Goal: Task Accomplishment & Management: Manage account settings

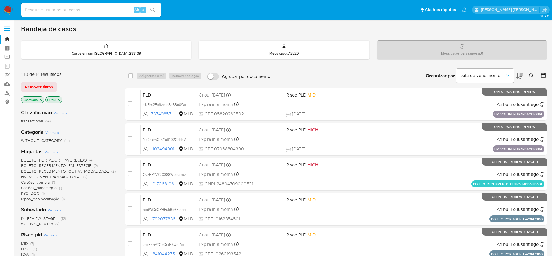
click at [91, 9] on input at bounding box center [91, 10] width 140 height 8
paste input "1103494901"
type input "1103494901"
click at [154, 8] on icon "search-icon" at bounding box center [152, 10] width 5 height 5
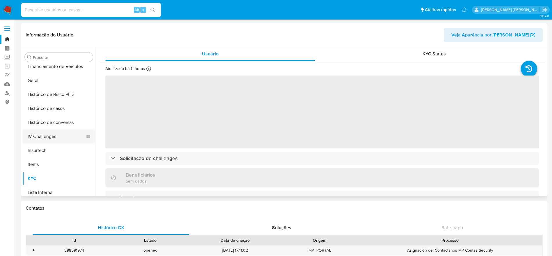
scroll to position [173, 0]
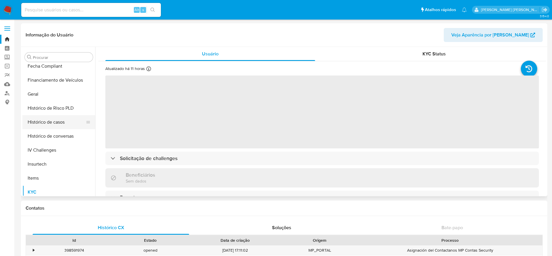
click at [50, 123] on button "Histórico de casos" at bounding box center [56, 122] width 68 height 14
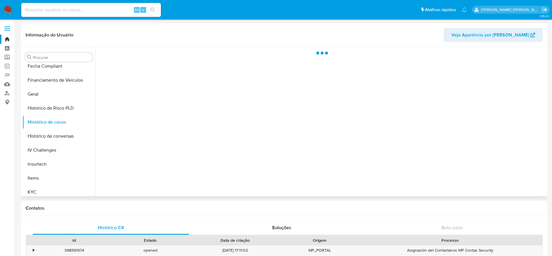
select select "10"
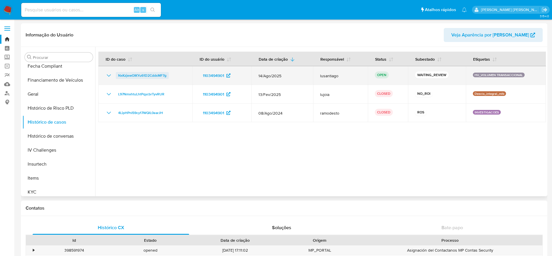
click at [154, 76] on span "NxKzjewOIKYu61D2CddsMF7g" at bounding box center [142, 75] width 48 height 7
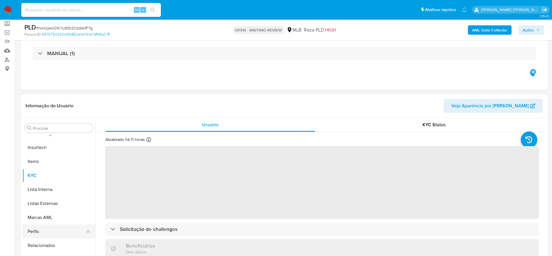
scroll to position [131, 0]
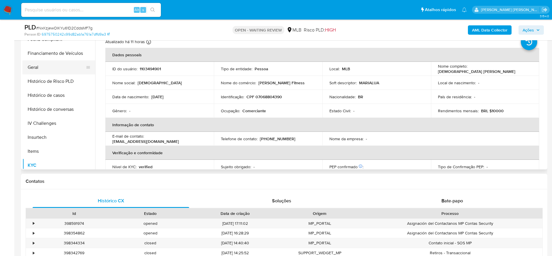
select select "10"
click at [45, 69] on button "Geral" at bounding box center [56, 67] width 68 height 14
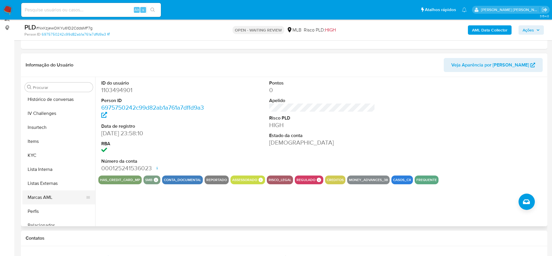
scroll to position [260, 0]
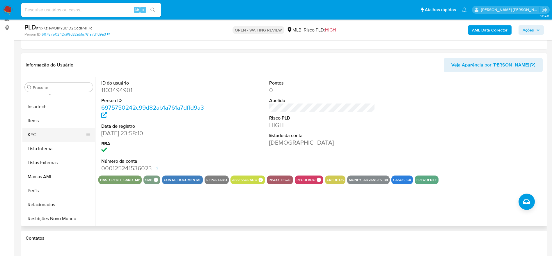
click at [40, 136] on button "KYC" at bounding box center [56, 134] width 68 height 14
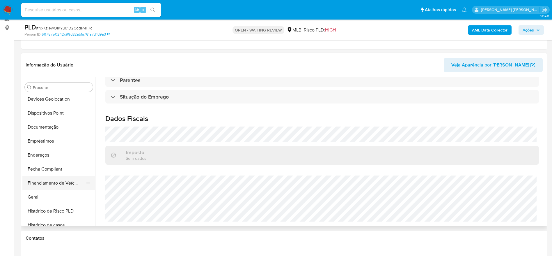
scroll to position [85, 0]
click at [48, 169] on button "Endereços" at bounding box center [56, 169] width 68 height 14
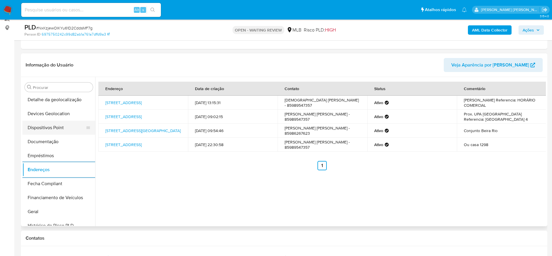
scroll to position [42, 0]
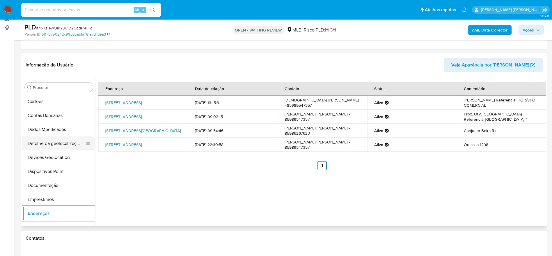
click at [61, 144] on button "Detalhe da geolocalização" at bounding box center [56, 143] width 68 height 14
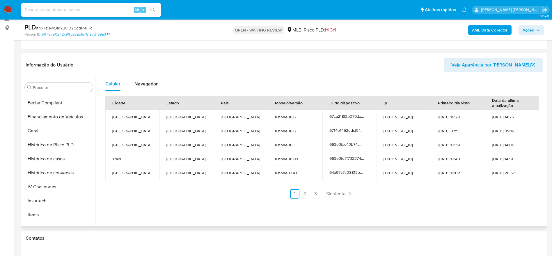
scroll to position [260, 0]
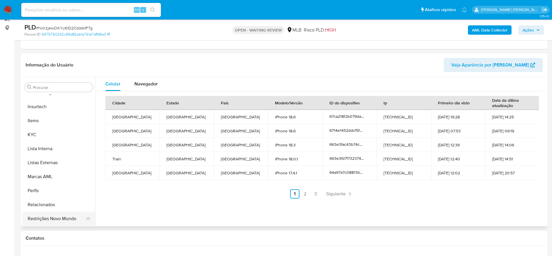
click at [47, 218] on button "Restrições Novo Mundo" at bounding box center [56, 218] width 68 height 14
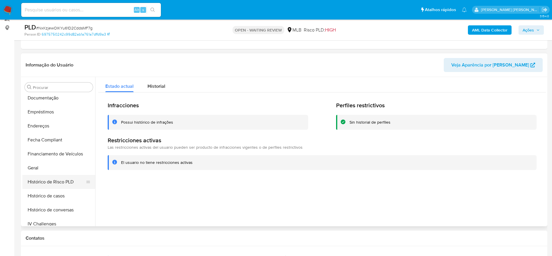
scroll to position [85, 0]
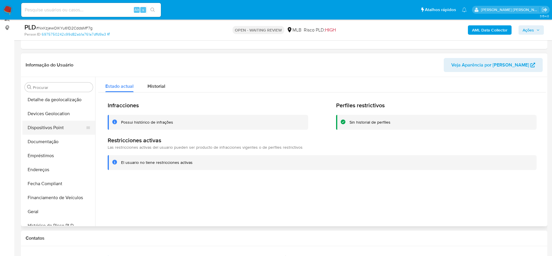
click at [45, 126] on button "Dispositivos Point" at bounding box center [56, 127] width 68 height 14
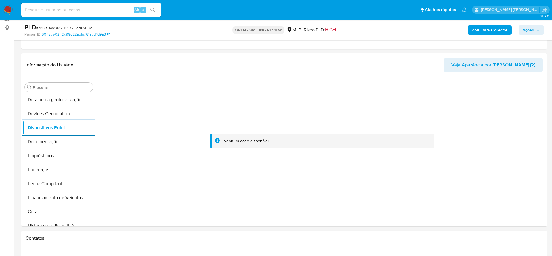
click at [80, 27] on span "# NxKzjewOIKYu61D2CddsMF7g" at bounding box center [64, 28] width 56 height 6
copy span "NxKzjewOIKYu61D2CddsMF7g"
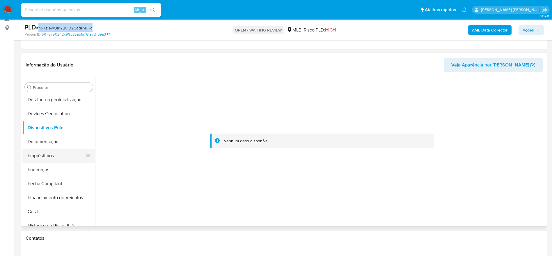
scroll to position [216, 0]
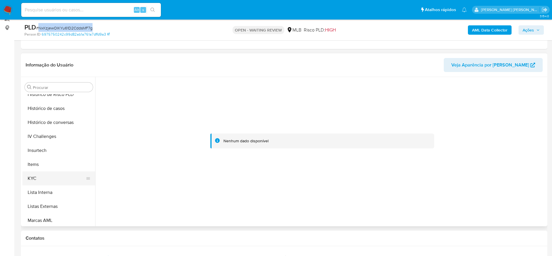
click at [38, 177] on button "KYC" at bounding box center [56, 178] width 68 height 14
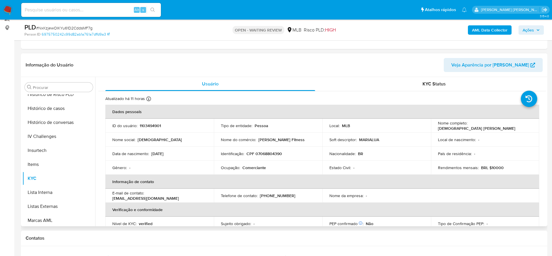
click at [279, 152] on p "CPF 07068804390" at bounding box center [264, 153] width 36 height 5
click at [267, 155] on p "CPF 07068804390" at bounding box center [264, 153] width 36 height 5
copy p "07068804390"
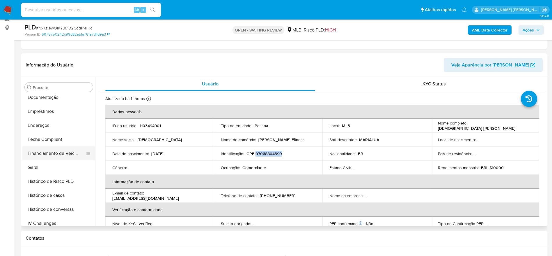
scroll to position [129, 0]
click at [38, 175] on button "Histórico de Risco PLD" at bounding box center [56, 182] width 68 height 14
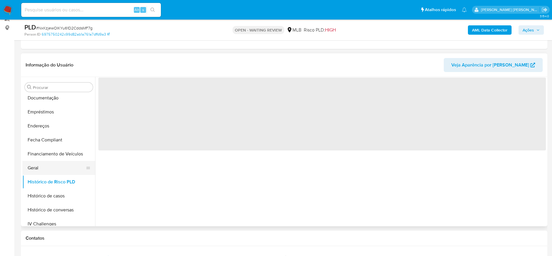
click at [38, 164] on button "Geral" at bounding box center [56, 168] width 68 height 14
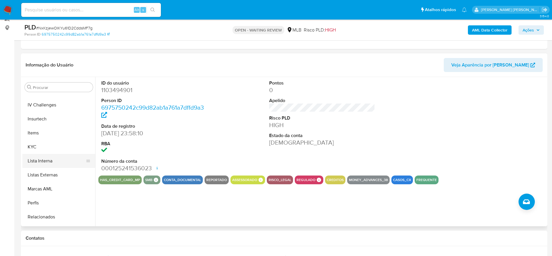
scroll to position [260, 0]
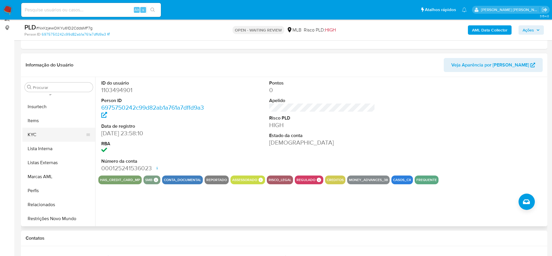
click at [43, 132] on button "KYC" at bounding box center [56, 134] width 68 height 14
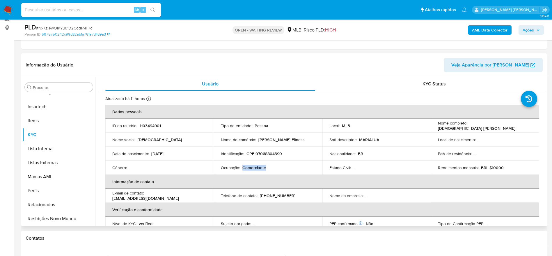
drag, startPoint x: 265, startPoint y: 166, endPoint x: 243, endPoint y: 168, distance: 22.6
click at [243, 168] on div "Ocupação : Comerciante" at bounding box center [268, 167] width 95 height 5
copy p "Comerciante"
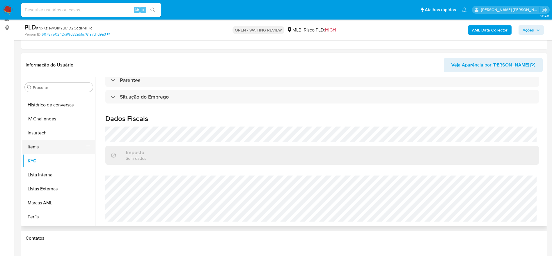
scroll to position [173, 0]
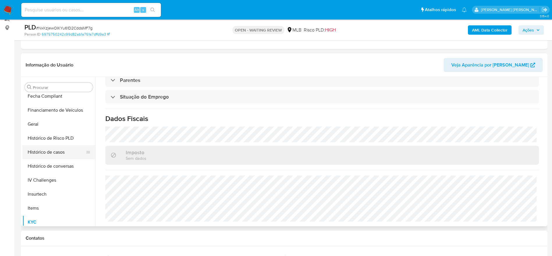
click at [46, 152] on button "Histórico de casos" at bounding box center [56, 152] width 68 height 14
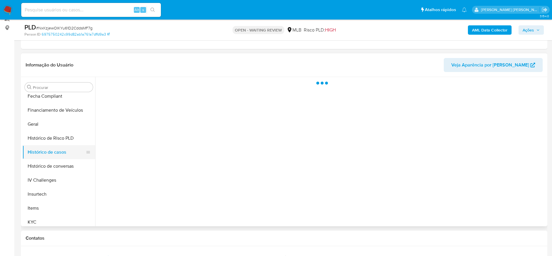
scroll to position [0, 0]
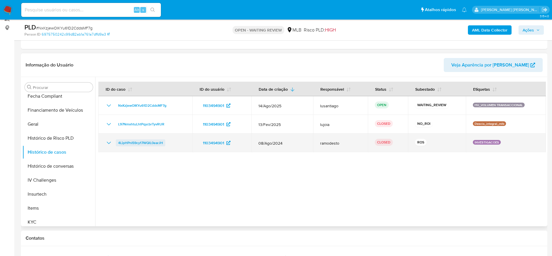
click at [145, 143] on span "4LipHPnI59cy17WQlL0earJH" at bounding box center [140, 142] width 45 height 7
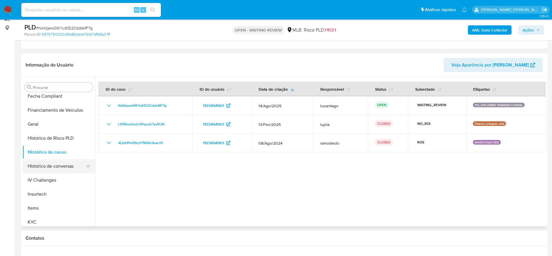
scroll to position [85, 0]
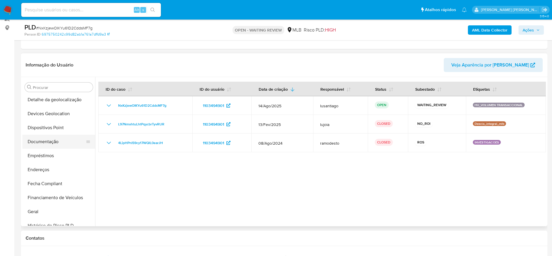
click at [56, 145] on button "Documentação" at bounding box center [56, 141] width 68 height 14
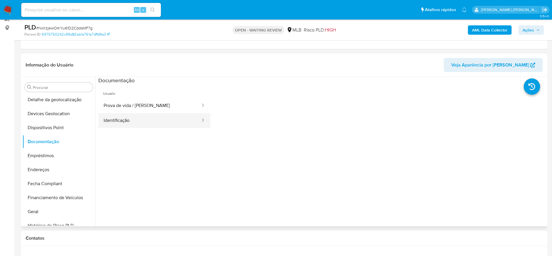
click at [149, 122] on button "Identificação" at bounding box center [149, 120] width 103 height 15
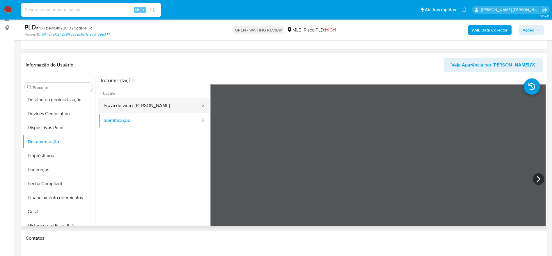
click at [131, 106] on button "Prova de vida / Selfie" at bounding box center [149, 105] width 103 height 15
drag, startPoint x: 531, startPoint y: 26, endPoint x: 478, endPoint y: 35, distance: 54.3
click at [528, 28] on span "Ações" at bounding box center [528, 29] width 11 height 9
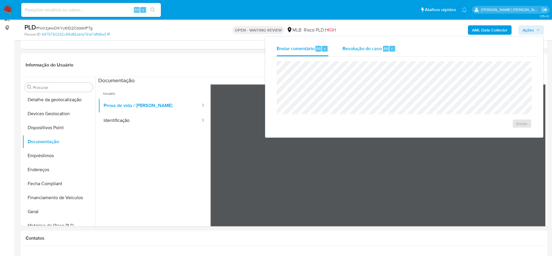
drag, startPoint x: 361, startPoint y: 50, endPoint x: 361, endPoint y: 61, distance: 10.5
click at [361, 51] on span "Resolução do caso" at bounding box center [362, 48] width 39 height 7
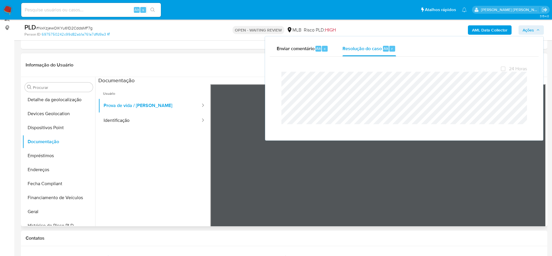
click at [233, 62] on header "Informação do Usuário Veja Aparência por Pessoa" at bounding box center [284, 65] width 517 height 14
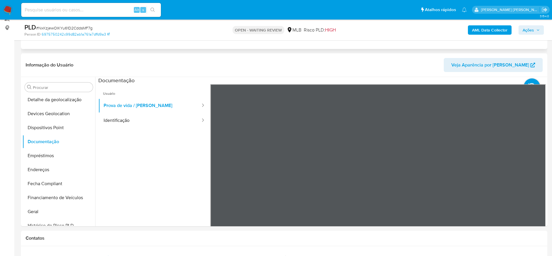
scroll to position [0, 0]
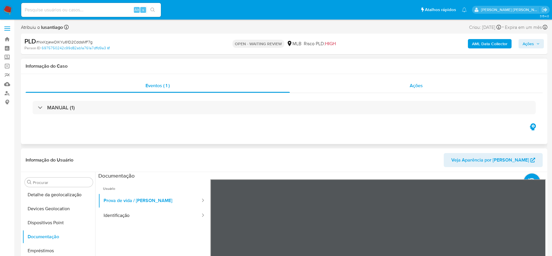
click at [372, 85] on div "Ações" at bounding box center [416, 86] width 253 height 14
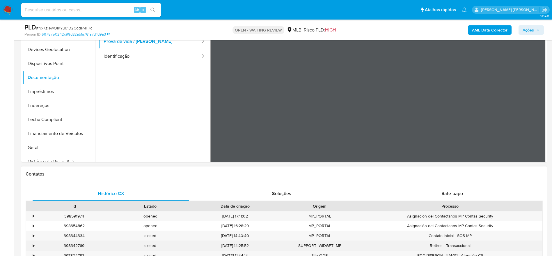
scroll to position [131, 0]
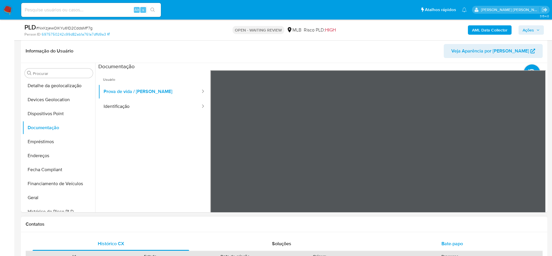
click at [438, 237] on div "Bate-papo" at bounding box center [452, 243] width 157 height 14
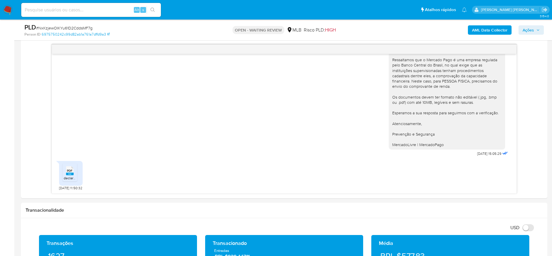
scroll to position [393, 0]
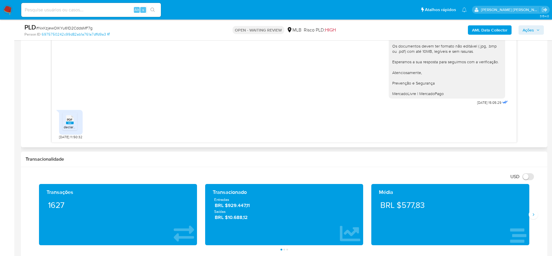
click at [69, 119] on span "PDF" at bounding box center [70, 120] width 6 height 4
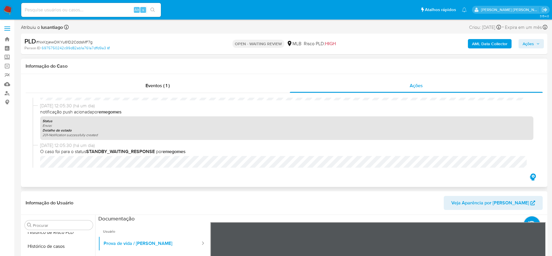
scroll to position [0, 0]
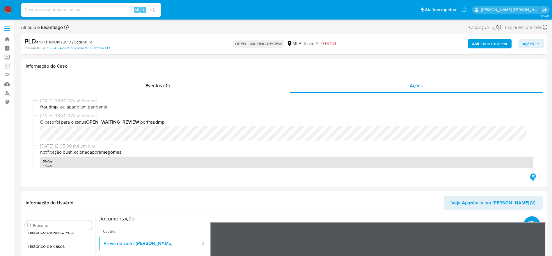
click at [70, 42] on span "# NxKzjewOIKYu61D2CddsMF7g" at bounding box center [64, 42] width 56 height 6
copy span "NxKzjewOIKYu61D2CddsMF7g"
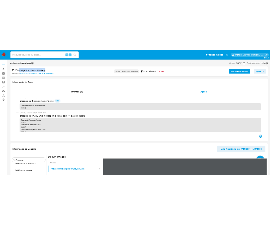
scroll to position [215, 0]
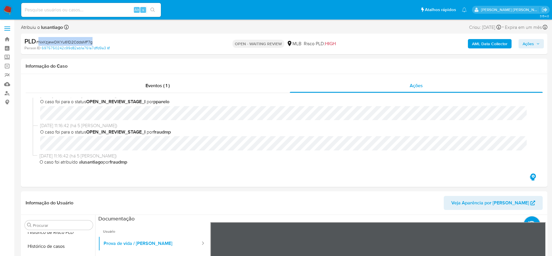
drag, startPoint x: 526, startPoint y: 41, endPoint x: 505, endPoint y: 48, distance: 22.7
click at [527, 41] on span "Ações" at bounding box center [528, 43] width 11 height 9
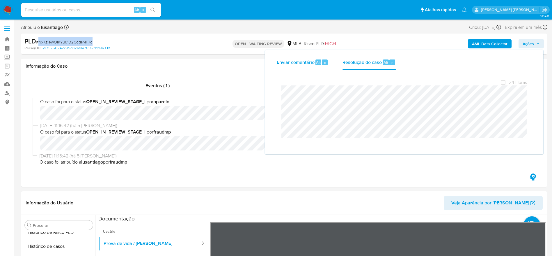
click at [295, 61] on span "Enviar comentário" at bounding box center [296, 62] width 38 height 7
click at [359, 62] on span "Resolução do caso" at bounding box center [362, 62] width 39 height 7
click at [225, 61] on div "Informação do Caso" at bounding box center [284, 65] width 526 height 15
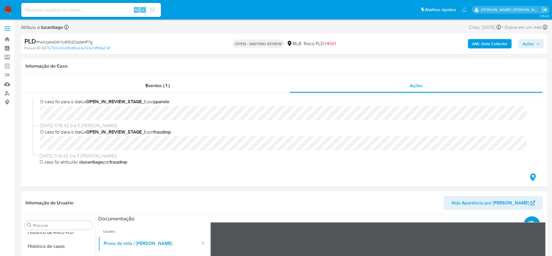
click at [62, 39] on span "# NxKzjewOIKYu61D2CddsMF7g" at bounding box center [64, 42] width 56 height 6
click at [63, 42] on span "# NxKzjewOIKYu61D2CddsMF7g" at bounding box center [64, 42] width 56 height 6
copy span "NxKzjewOIKYu61D2CddsMF7g"
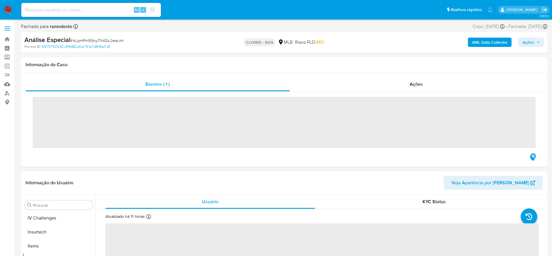
scroll to position [260, 0]
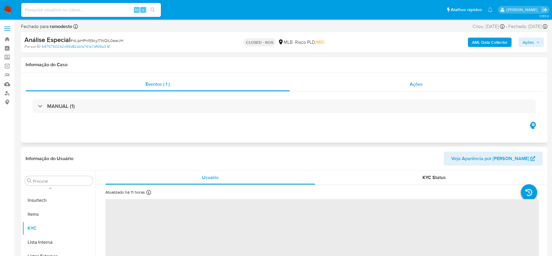
click at [383, 88] on div "Ações" at bounding box center [416, 84] width 253 height 14
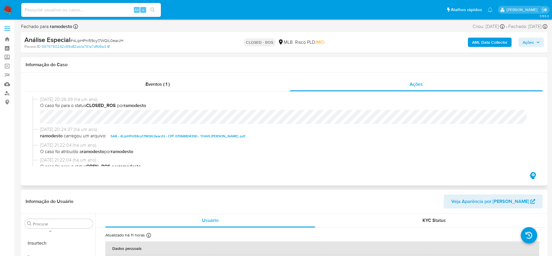
select select "10"
drag, startPoint x: 39, startPoint y: 100, endPoint x: 63, endPoint y: 98, distance: 24.6
click at [63, 98] on div "18/09/2024 20:26:39 (há um ano) O caso foi para o status CLOSED_ROS por ramodes…" at bounding box center [284, 111] width 503 height 30
copy span "18/09/2024"
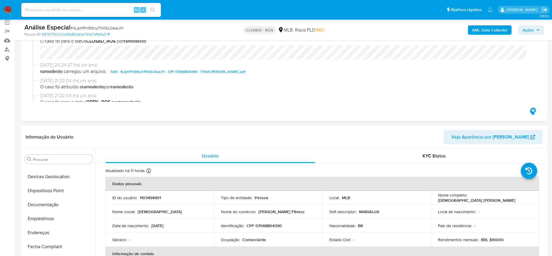
scroll to position [0, 0]
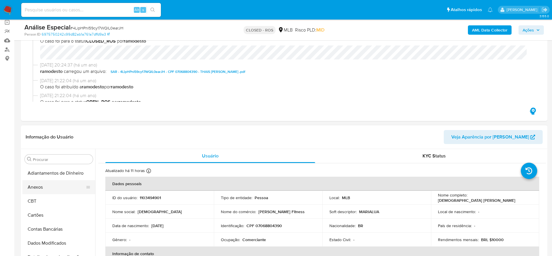
click at [54, 186] on button "Anexos" at bounding box center [56, 187] width 68 height 14
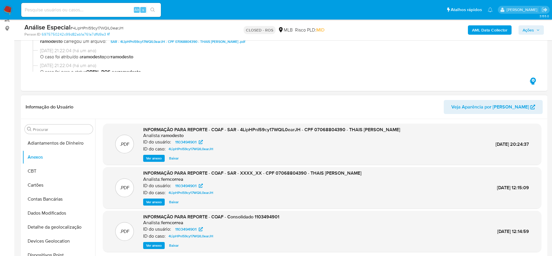
scroll to position [87, 0]
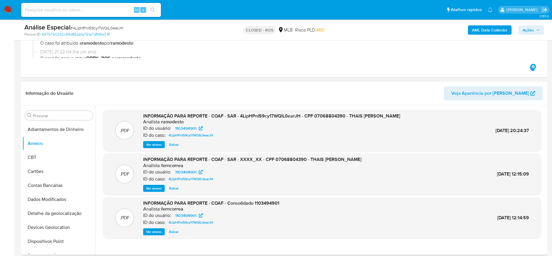
click at [157, 142] on span "Ver anexo" at bounding box center [154, 144] width 16 height 6
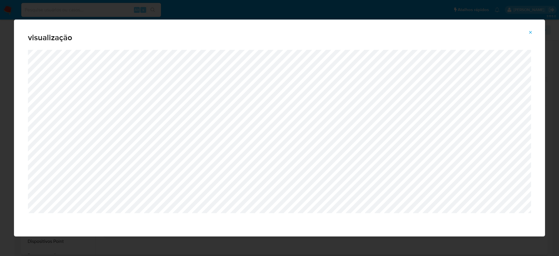
click at [532, 30] on button "Attachment preview" at bounding box center [530, 32] width 13 height 9
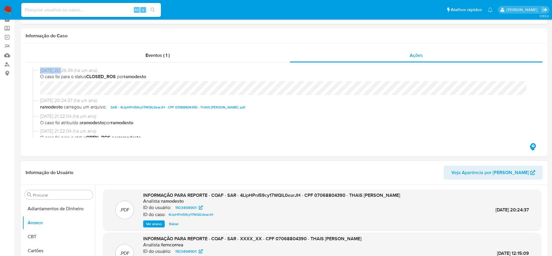
scroll to position [0, 0]
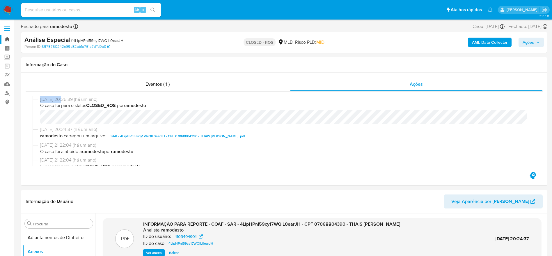
click at [5, 39] on link "Bandeja" at bounding box center [34, 39] width 69 height 9
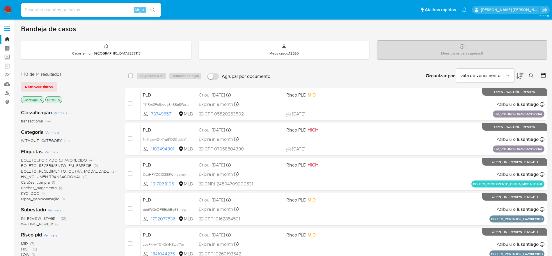
click at [87, 9] on input at bounding box center [91, 10] width 140 height 8
paste input "1206758586"
type input "1206758586"
click at [153, 10] on icon "search-icon" at bounding box center [152, 10] width 4 height 4
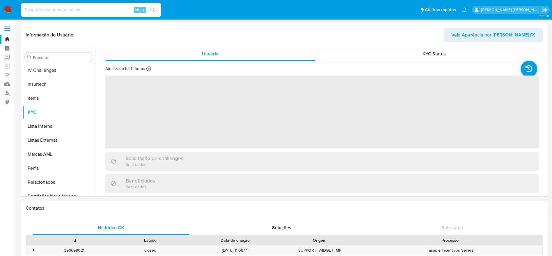
scroll to position [260, 0]
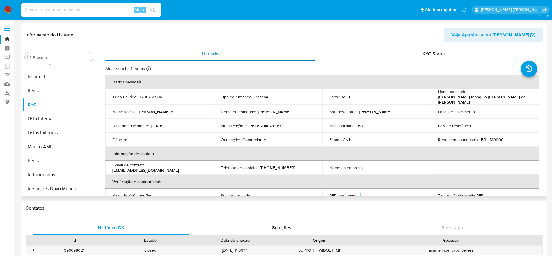
select select "10"
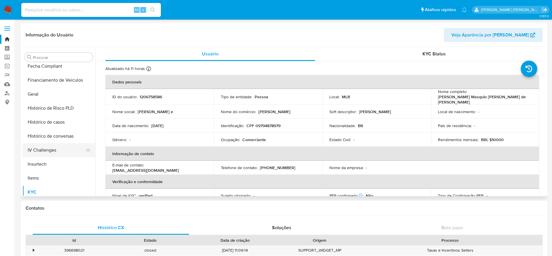
scroll to position [129, 0]
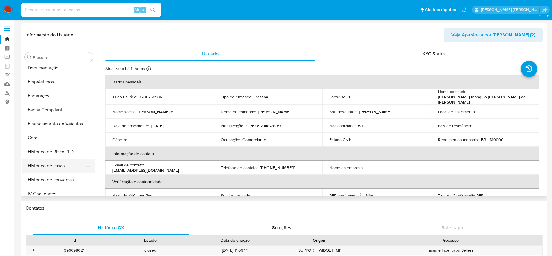
click at [48, 167] on button "Histórico de casos" at bounding box center [56, 166] width 68 height 14
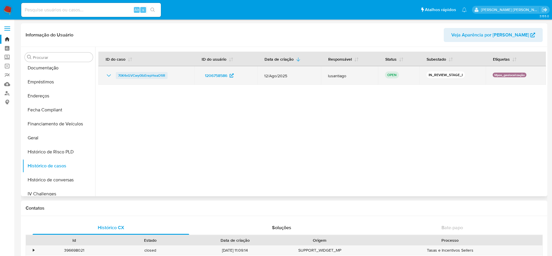
click at [139, 75] on span "70K4xGVCwy0lbErepHeaO1IR" at bounding box center [141, 75] width 47 height 7
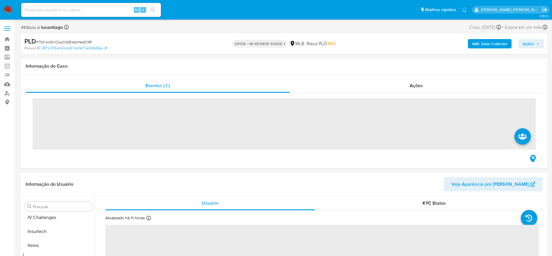
scroll to position [260, 0]
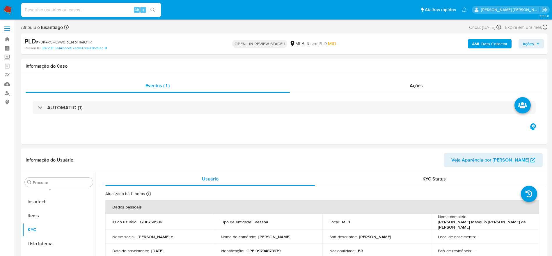
select select "10"
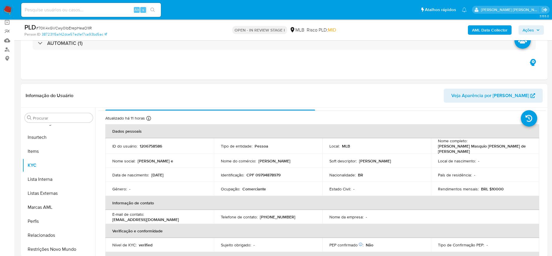
scroll to position [0, 0]
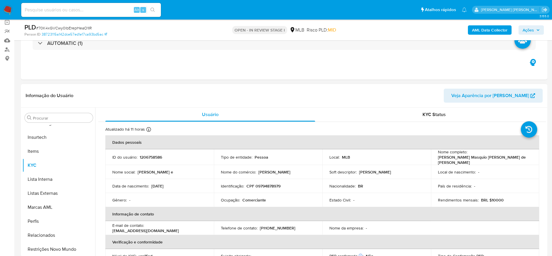
click at [266, 184] on p "CPF 09794878979" at bounding box center [263, 185] width 34 height 5
copy p "09794878979"
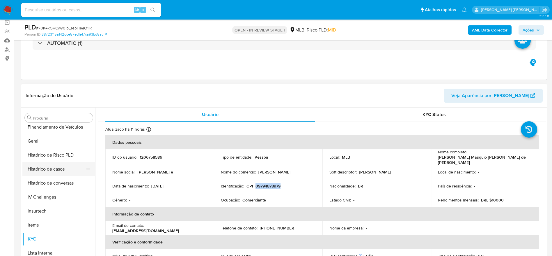
scroll to position [173, 0]
click at [51, 156] on button "Geral" at bounding box center [56, 155] width 68 height 14
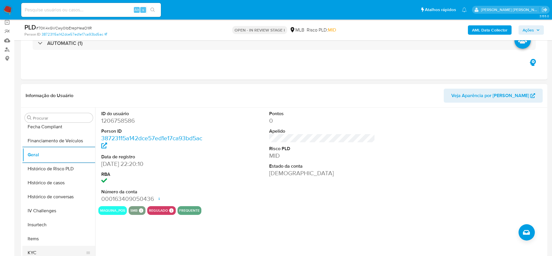
click at [31, 253] on button "KYC" at bounding box center [56, 252] width 68 height 14
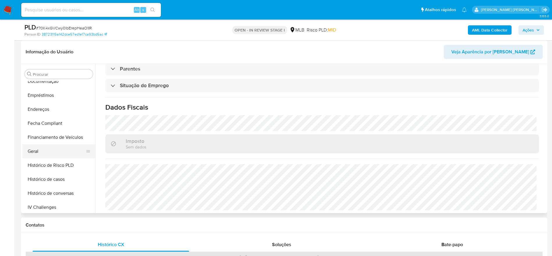
scroll to position [85, 0]
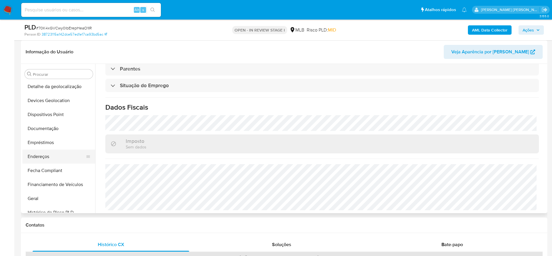
click at [41, 153] on button "Endereços" at bounding box center [56, 156] width 68 height 14
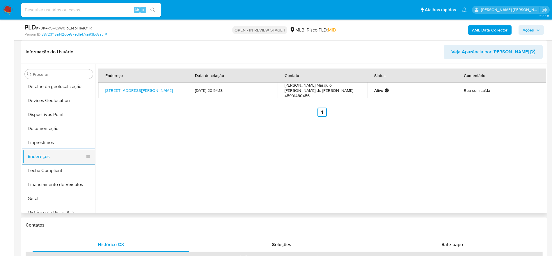
scroll to position [42, 0]
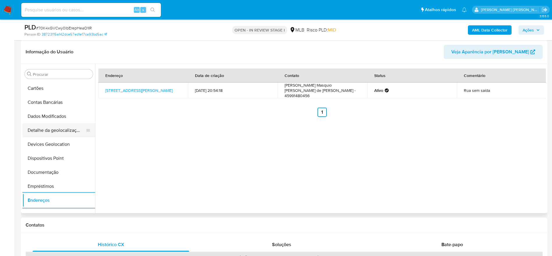
click at [60, 132] on button "Detalhe da geolocalização" at bounding box center [56, 130] width 68 height 14
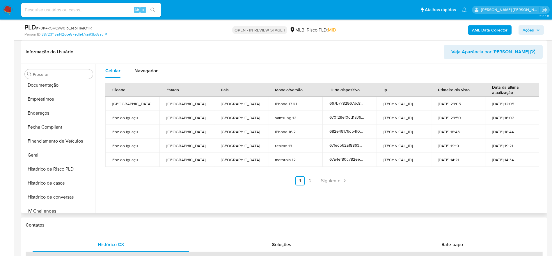
scroll to position [260, 0]
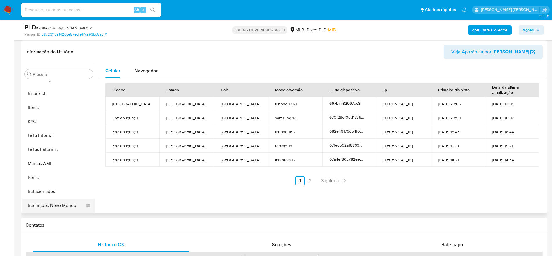
click at [47, 205] on button "Restrições Novo Mundo" at bounding box center [56, 205] width 68 height 14
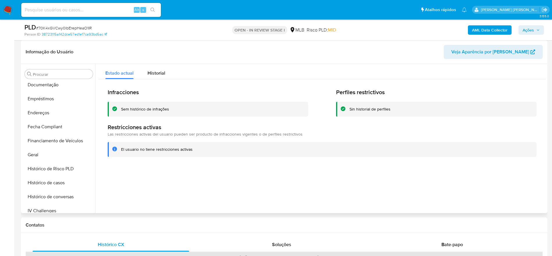
scroll to position [85, 0]
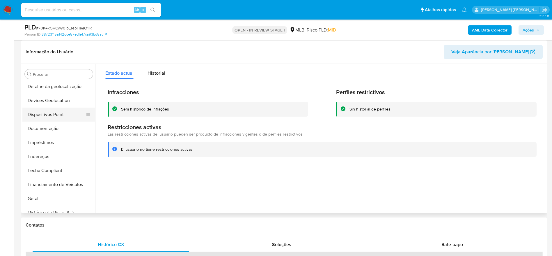
click at [47, 113] on button "Dispositivos Point" at bounding box center [56, 114] width 68 height 14
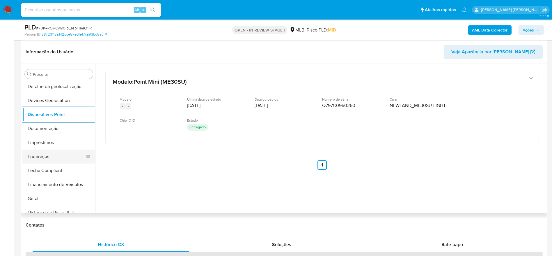
scroll to position [216, 0]
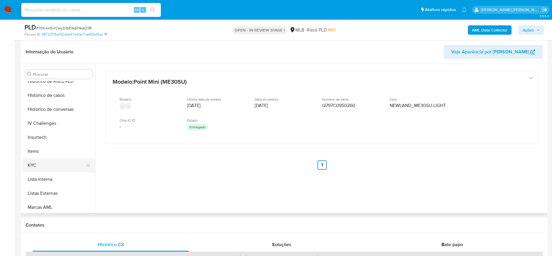
click at [48, 171] on button "KYC" at bounding box center [56, 165] width 68 height 14
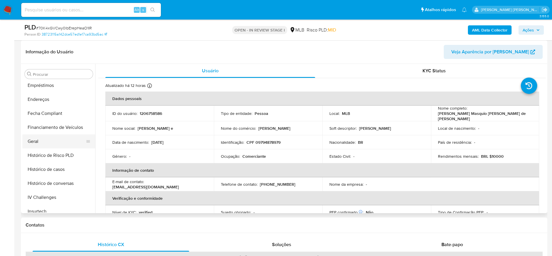
scroll to position [129, 0]
click at [45, 157] on button "Geral" at bounding box center [56, 155] width 68 height 14
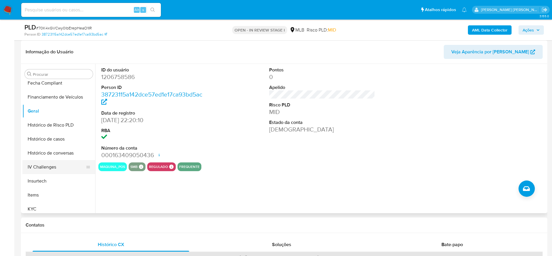
scroll to position [260, 0]
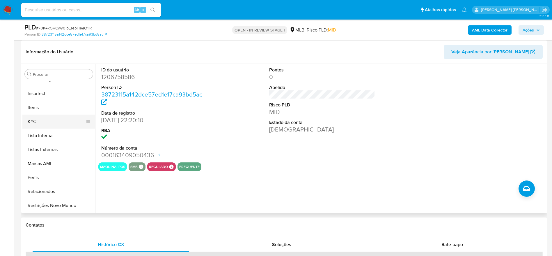
click at [42, 118] on button "KYC" at bounding box center [56, 121] width 68 height 14
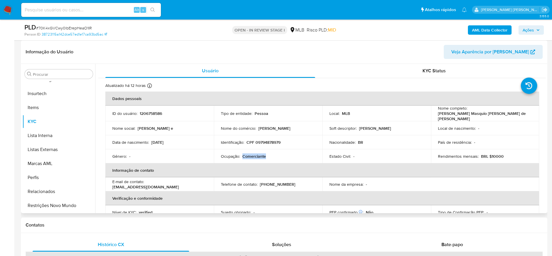
drag, startPoint x: 277, startPoint y: 154, endPoint x: 243, endPoint y: 153, distance: 34.3
click at [243, 153] on div "Ocupação : Comerciante" at bounding box center [268, 155] width 95 height 5
copy p "Comerciante"
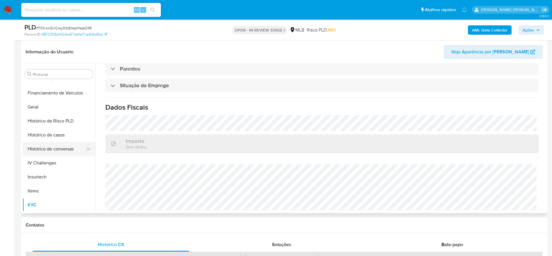
scroll to position [173, 0]
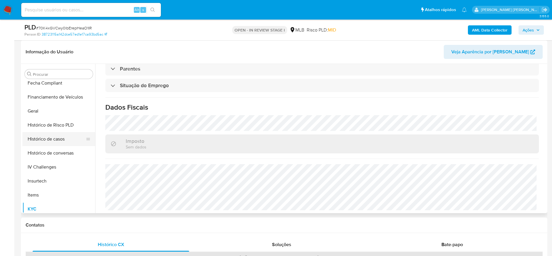
click at [49, 138] on button "Histórico de casos" at bounding box center [56, 139] width 68 height 14
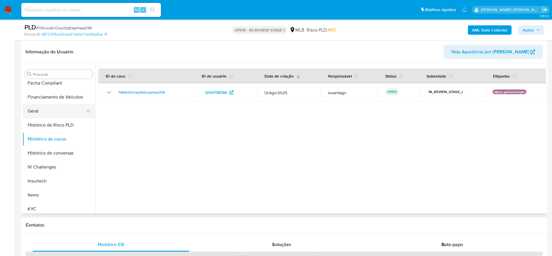
click at [42, 107] on button "Geral" at bounding box center [56, 111] width 68 height 14
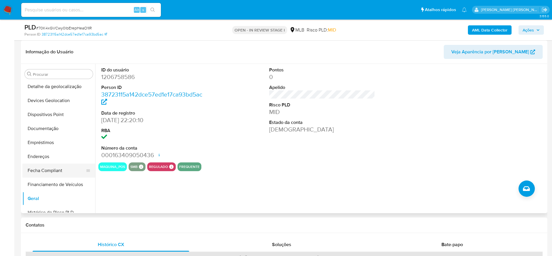
scroll to position [42, 0]
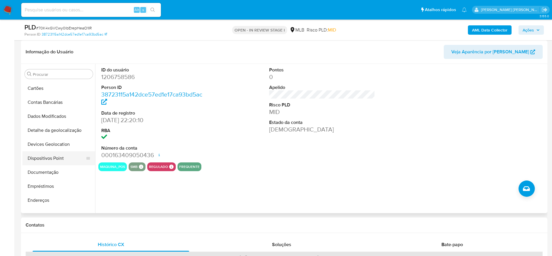
click at [52, 155] on button "Dispositivos Point" at bounding box center [56, 158] width 68 height 14
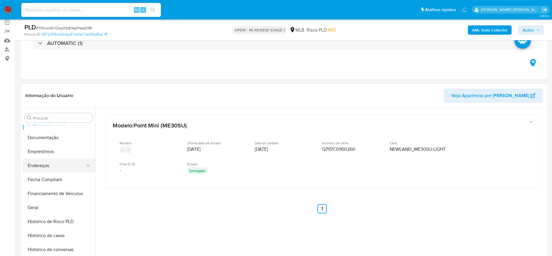
scroll to position [175, 0]
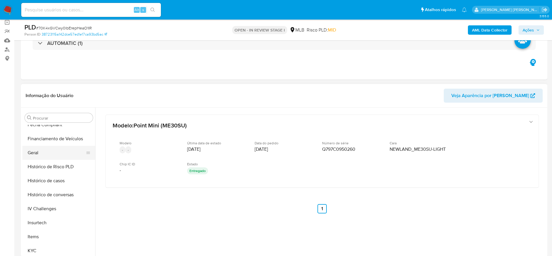
click at [42, 155] on button "Geral" at bounding box center [56, 153] width 68 height 14
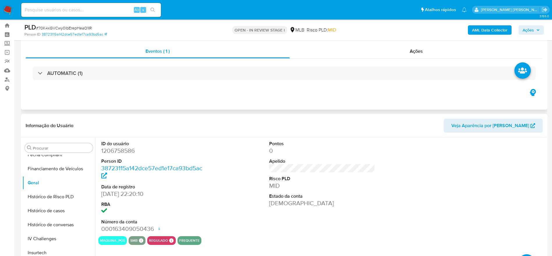
scroll to position [0, 0]
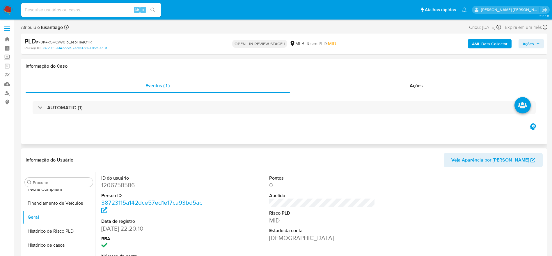
click at [385, 118] on div "AUTOMATIC (1)" at bounding box center [284, 107] width 517 height 29
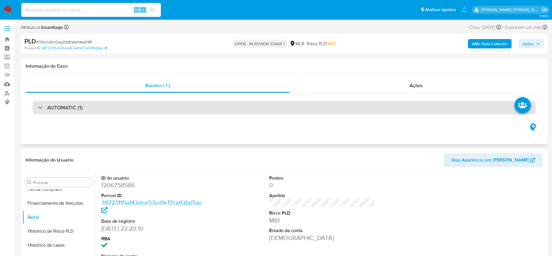
drag, startPoint x: 385, startPoint y: 115, endPoint x: 388, endPoint y: 113, distance: 3.7
click at [385, 114] on div "AUTOMATIC (1)" at bounding box center [284, 107] width 517 height 29
click at [388, 113] on div "AUTOMATIC (1)" at bounding box center [284, 107] width 503 height 13
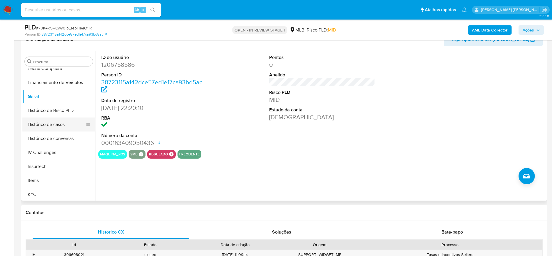
scroll to position [218, 0]
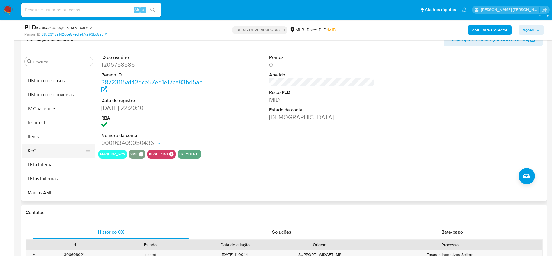
click at [44, 151] on button "KYC" at bounding box center [56, 150] width 68 height 14
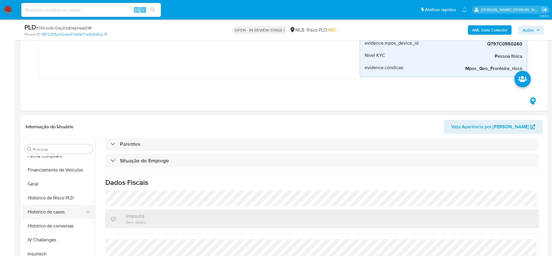
scroll to position [131, 0]
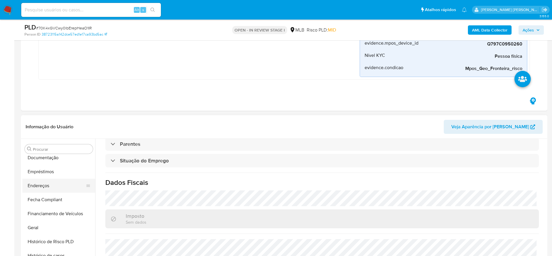
click at [48, 188] on button "Endereços" at bounding box center [56, 185] width 68 height 14
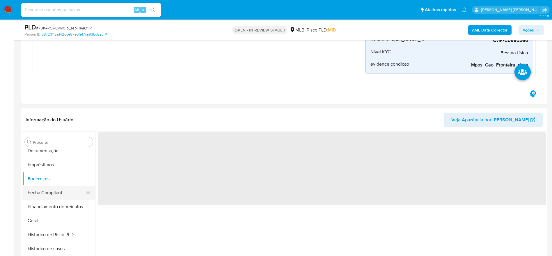
scroll to position [0, 0]
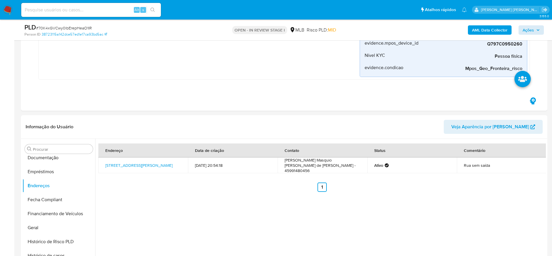
drag, startPoint x: 528, startPoint y: 24, endPoint x: 524, endPoint y: 34, distance: 10.9
click at [528, 25] on div "AML Data Collector Ações" at bounding box center [458, 30] width 172 height 14
click at [524, 34] on span "Ações" at bounding box center [528, 29] width 11 height 9
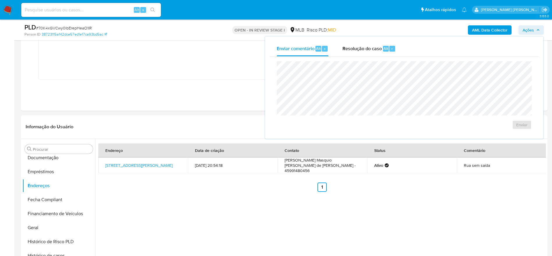
click at [355, 48] on span "Resolução do caso" at bounding box center [362, 48] width 39 height 7
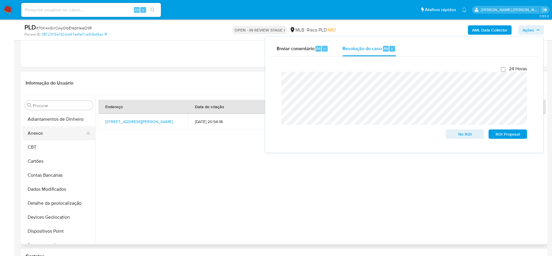
drag, startPoint x: 45, startPoint y: 133, endPoint x: 51, endPoint y: 124, distance: 11.1
click at [45, 133] on button "Anexos" at bounding box center [56, 133] width 68 height 14
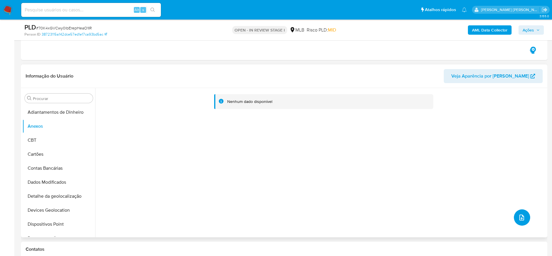
click at [527, 216] on button "upload-file" at bounding box center [522, 217] width 16 height 16
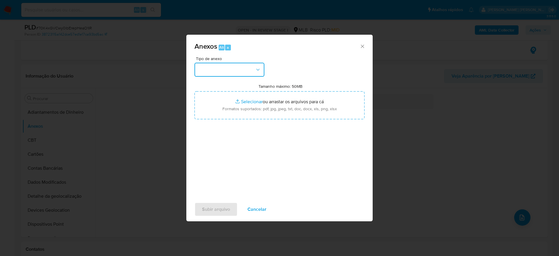
click at [234, 73] on button "button" at bounding box center [229, 70] width 70 height 14
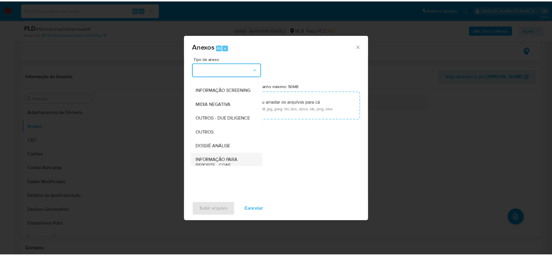
scroll to position [90, 0]
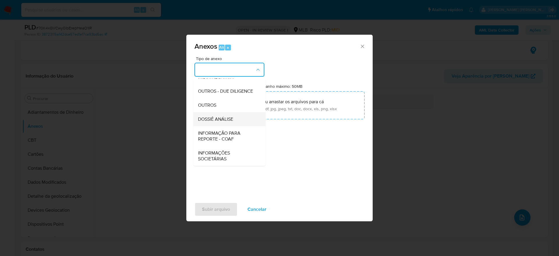
click at [230, 119] on span "DOSSIÊ ANÁLISE" at bounding box center [215, 119] width 35 height 6
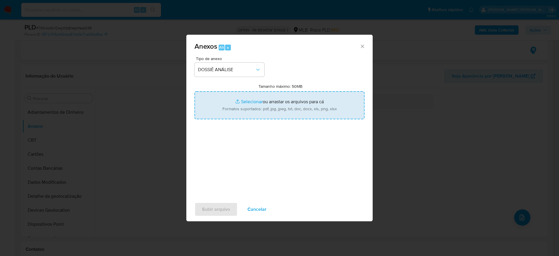
type input "C:\fakepath\Mulan 1206758586_2025_08_19_08_50_55.xlsx"
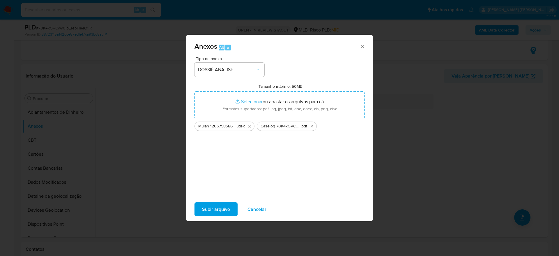
click at [217, 210] on span "Subir arquivo" at bounding box center [216, 209] width 28 height 13
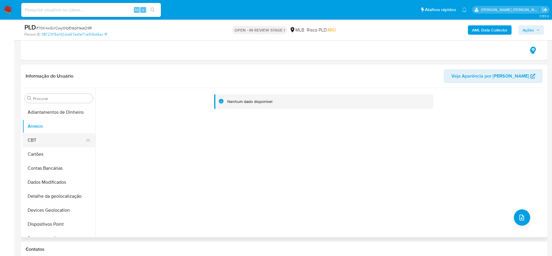
click at [44, 142] on button "CBT" at bounding box center [56, 140] width 68 height 14
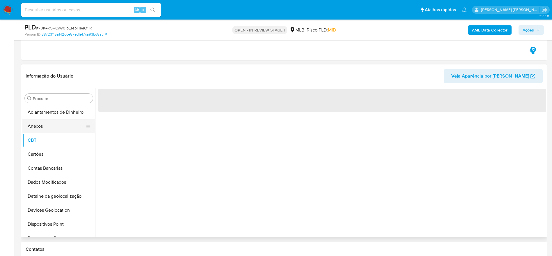
click at [43, 123] on button "Anexos" at bounding box center [56, 126] width 68 height 14
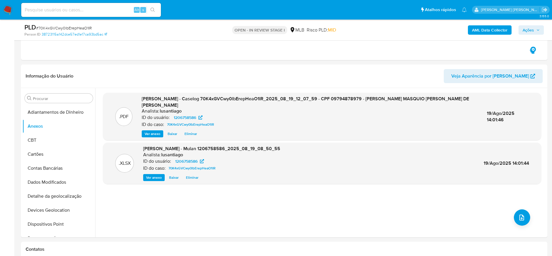
click at [483, 31] on b "AML Data Collector" at bounding box center [490, 29] width 36 height 9
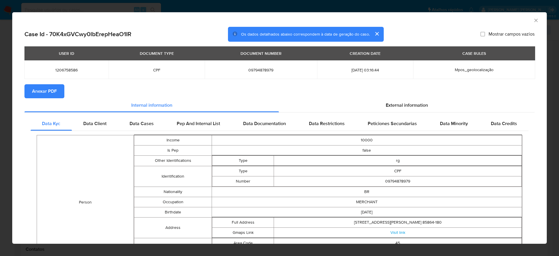
click at [54, 91] on span "Anexar PDF" at bounding box center [44, 91] width 25 height 13
click at [533, 20] on icon "Fechar a janela" at bounding box center [536, 20] width 6 height 6
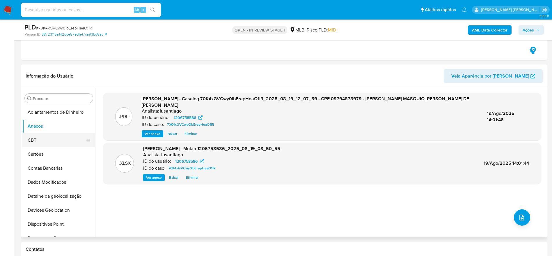
click at [43, 141] on button "CBT" at bounding box center [56, 140] width 68 height 14
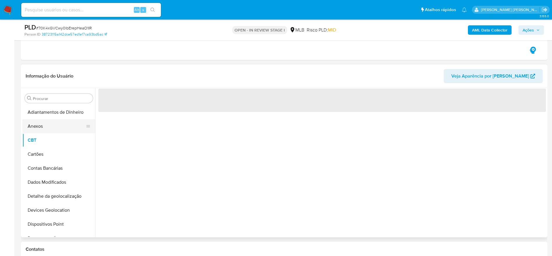
click at [45, 128] on button "Anexos" at bounding box center [56, 126] width 68 height 14
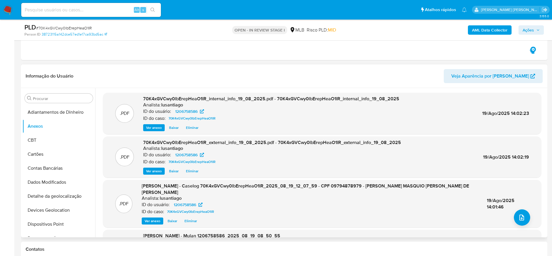
scroll to position [33, 0]
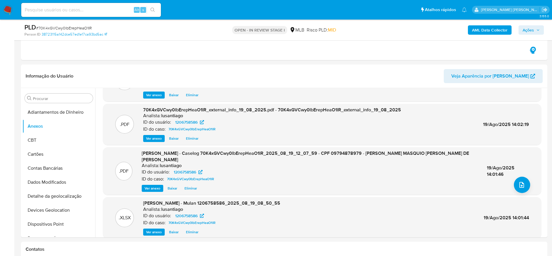
click at [529, 29] on span "Ações" at bounding box center [528, 29] width 11 height 9
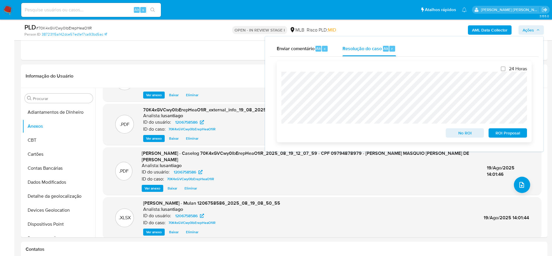
click at [462, 136] on span "No ROI" at bounding box center [465, 133] width 30 height 8
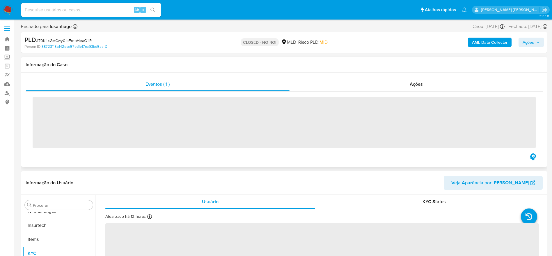
scroll to position [260, 0]
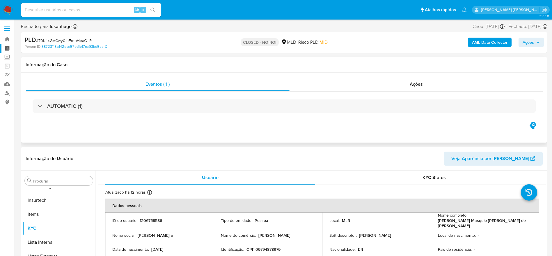
click at [6, 50] on link "Painel" at bounding box center [34, 48] width 69 height 9
select select "10"
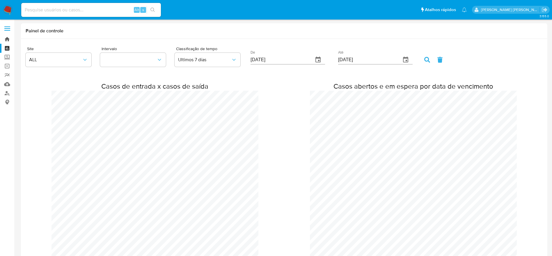
click at [5, 38] on link "Bandeja" at bounding box center [34, 39] width 69 height 9
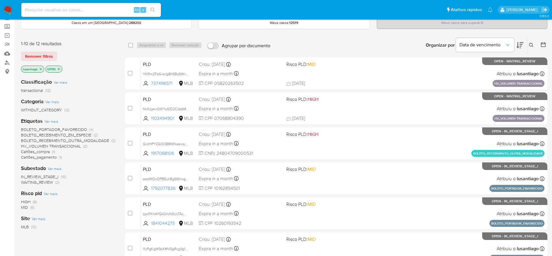
scroll to position [44, 0]
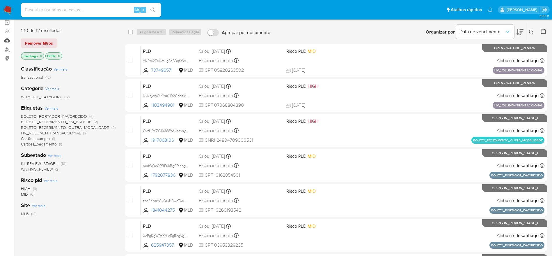
click at [8, 36] on link "Mulan" at bounding box center [34, 40] width 69 height 9
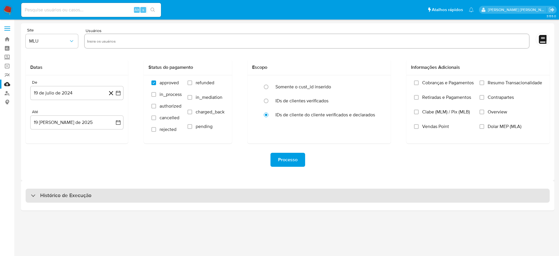
click at [109, 194] on div "Histórico de Execução" at bounding box center [288, 195] width 524 height 14
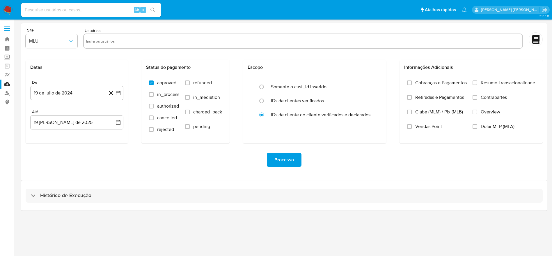
select select "10"
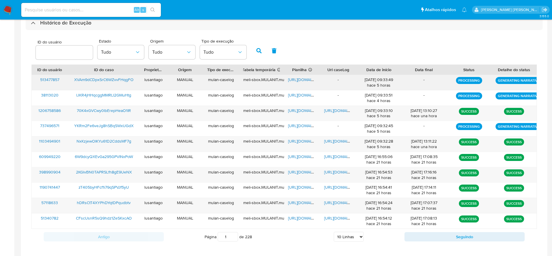
scroll to position [175, 0]
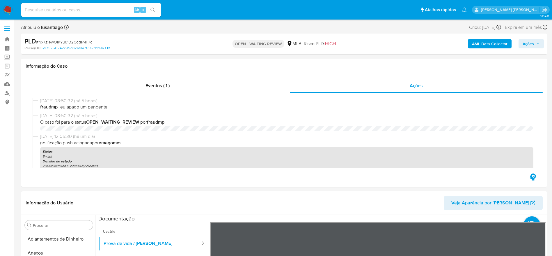
select select "10"
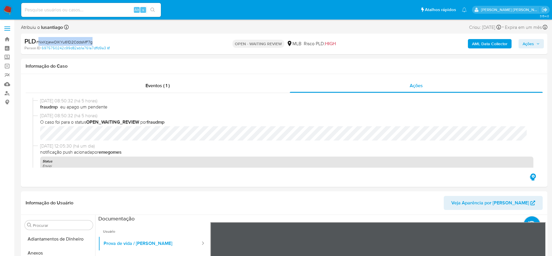
scroll to position [216, 0]
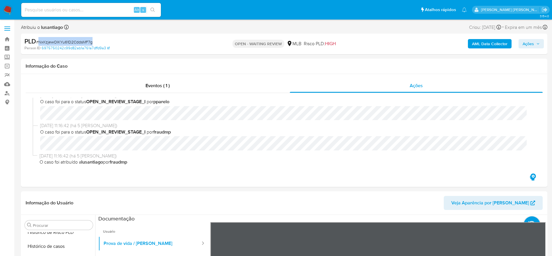
click at [81, 41] on span "# NxKzjewOIKYu61D2CddsMF7g" at bounding box center [64, 42] width 56 height 6
click at [10, 39] on link "Bandeja" at bounding box center [34, 39] width 69 height 9
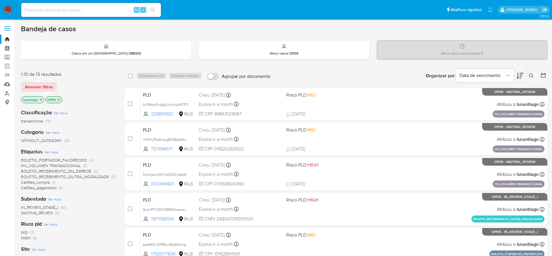
drag, startPoint x: 60, startPoint y: 100, endPoint x: 53, endPoint y: 99, distance: 6.7
click at [58, 99] on icon "close-filter" at bounding box center [58, 99] width 3 height 3
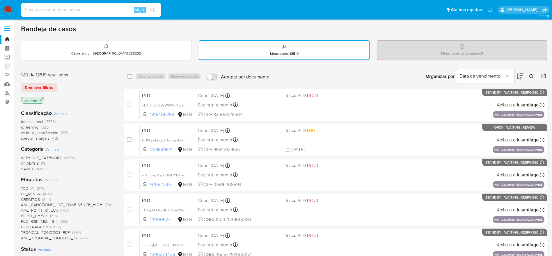
click at [41, 98] on icon "close-filter" at bounding box center [40, 99] width 3 height 3
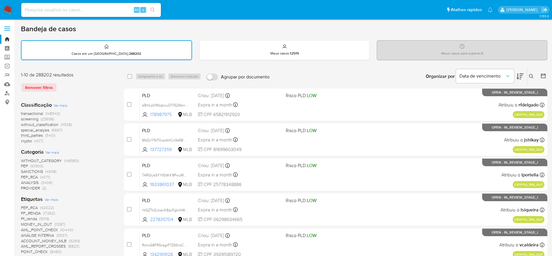
drag, startPoint x: 532, startPoint y: 74, endPoint x: 528, endPoint y: 75, distance: 4.2
click at [532, 74] on icon at bounding box center [531, 76] width 5 height 5
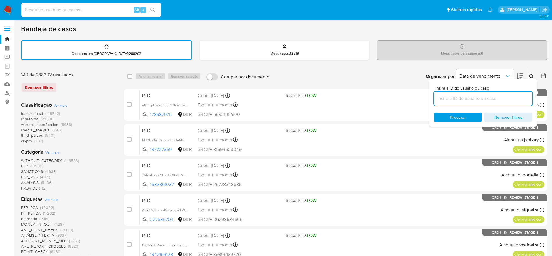
click at [472, 99] on input at bounding box center [483, 99] width 98 height 8
type input "NxKzjewOIKYu61D2CddsMF7g"
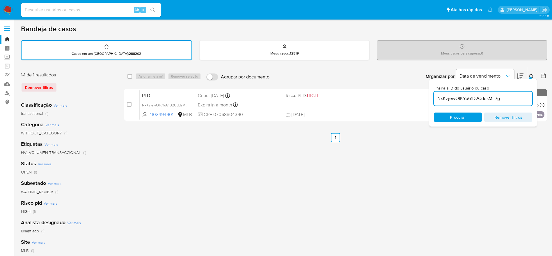
click at [362, 153] on div "select-all-cases-checkbox Asignarme a mí Remover seleção Agrupar por documento …" at bounding box center [335, 195] width 423 height 256
click at [533, 77] on icon at bounding box center [531, 76] width 5 height 5
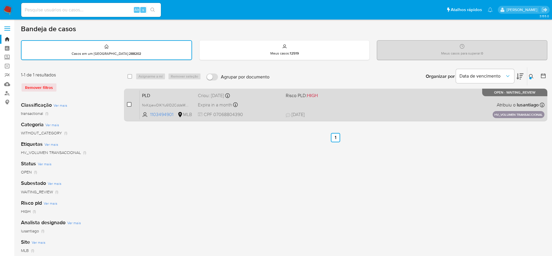
click at [130, 102] on input "checkbox" at bounding box center [129, 104] width 5 height 5
checkbox input "true"
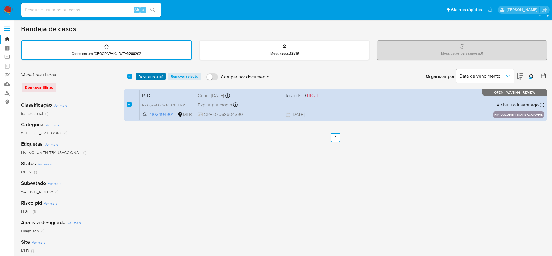
click at [152, 76] on span "Asignarme a mí" at bounding box center [151, 76] width 24 height 6
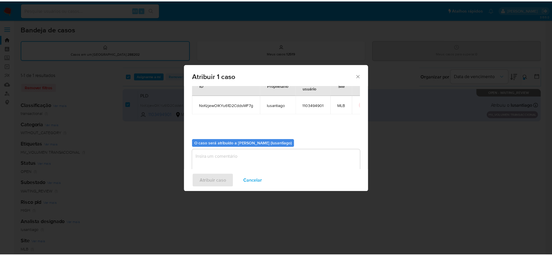
scroll to position [30, 0]
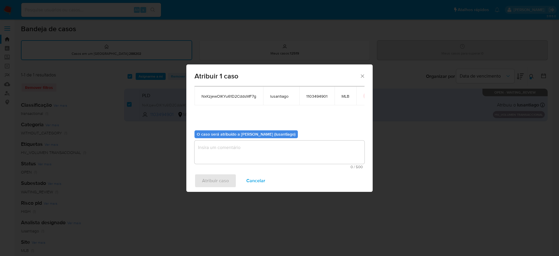
click at [230, 150] on textarea "assign-modal" at bounding box center [279, 151] width 170 height 23
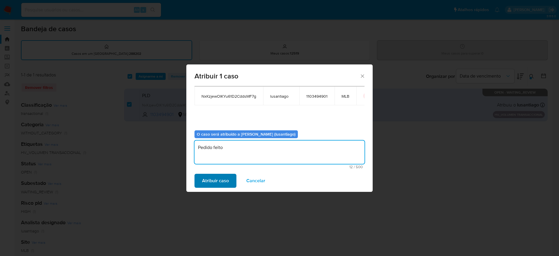
type textarea "Pedido feito"
click at [216, 180] on span "Atribuir caso" at bounding box center [215, 180] width 27 height 13
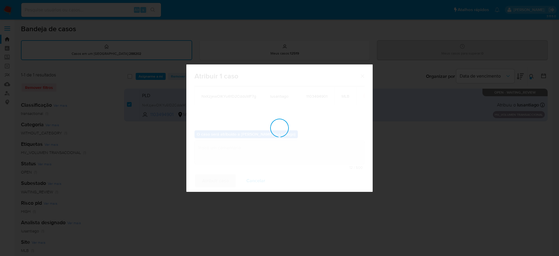
checkbox input "false"
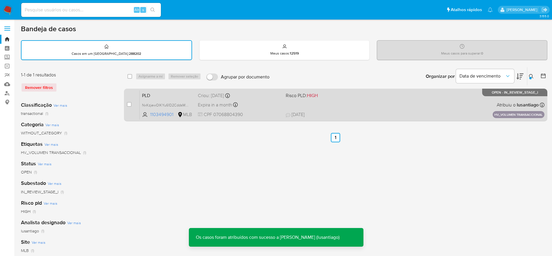
click at [255, 107] on div "Expira in a month Expira em 28/09/2025 11:16:42" at bounding box center [239, 105] width 83 height 8
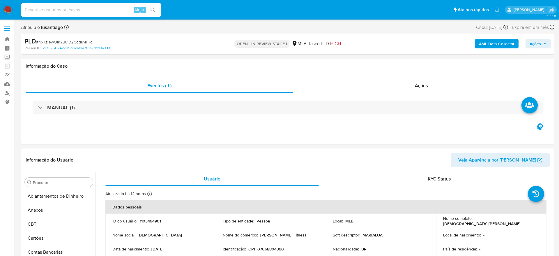
select select "10"
click at [45, 211] on button "Anexos" at bounding box center [56, 210] width 68 height 14
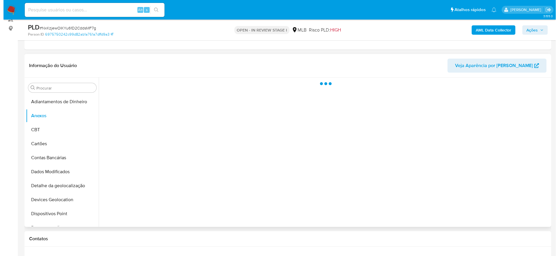
scroll to position [87, 0]
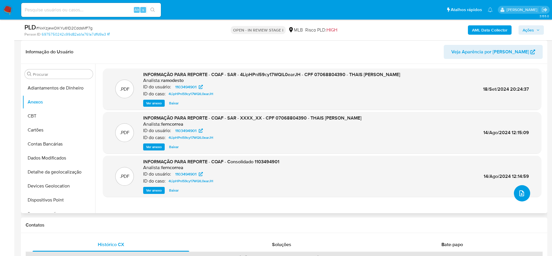
click at [526, 191] on button "upload-file" at bounding box center [522, 193] width 16 height 16
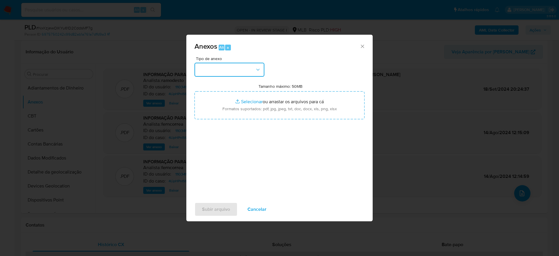
drag, startPoint x: 252, startPoint y: 67, endPoint x: 247, endPoint y: 74, distance: 8.6
click at [251, 67] on button "button" at bounding box center [229, 70] width 70 height 14
click at [262, 207] on span "Cancelar" at bounding box center [256, 209] width 19 height 13
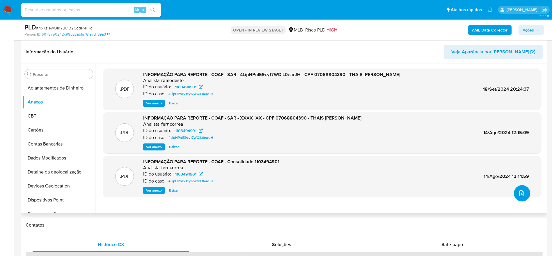
click at [518, 191] on icon "upload-file" at bounding box center [521, 192] width 7 height 7
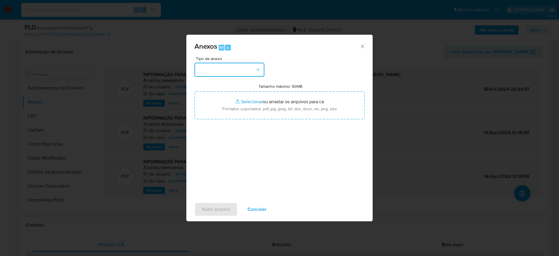
click at [231, 66] on button "button" at bounding box center [229, 70] width 70 height 14
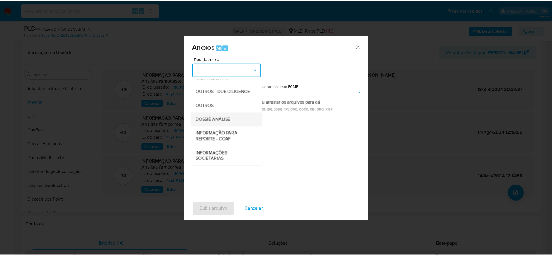
scroll to position [90, 0]
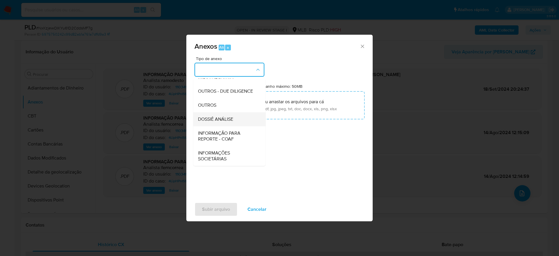
click at [226, 120] on span "DOSSIÊ ANÁLISE" at bounding box center [215, 119] width 35 height 6
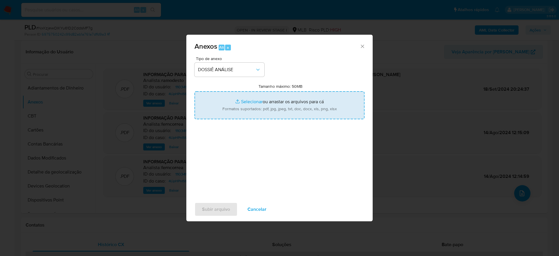
type input "C:\fakepath\Mulan 1103494901_2025_08_19_08_50_58.xlsx"
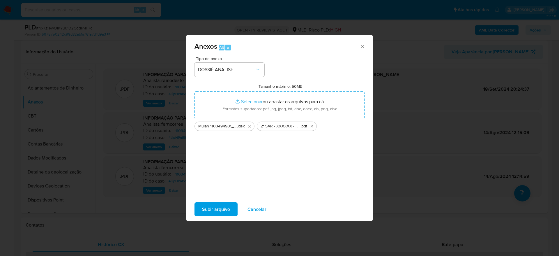
click at [214, 211] on span "Subir arquivo" at bounding box center [216, 209] width 28 height 13
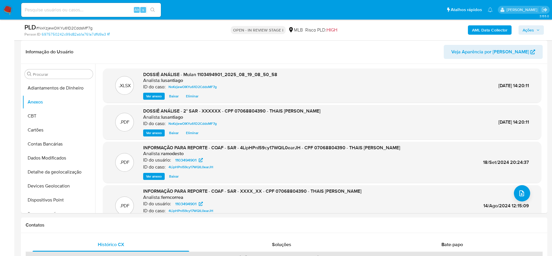
click at [526, 29] on span "Ações" at bounding box center [528, 29] width 11 height 9
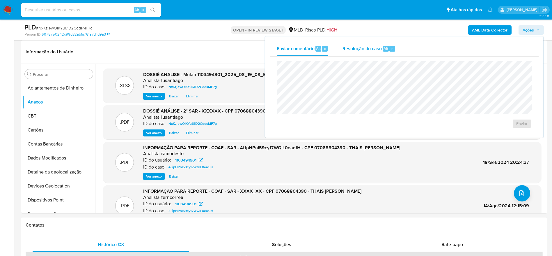
click at [375, 48] on span "Resolução do caso" at bounding box center [362, 48] width 39 height 7
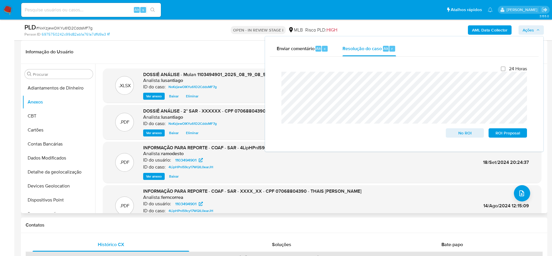
click at [223, 54] on header "Informação do Usuário Veja Aparência por [PERSON_NAME]" at bounding box center [284, 52] width 517 height 14
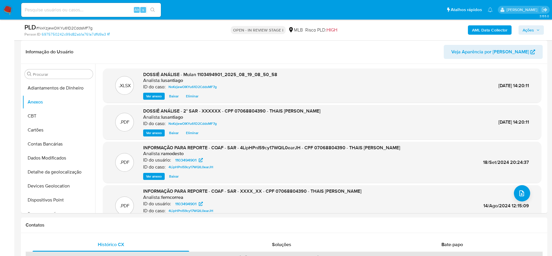
click at [496, 27] on b "AML Data Collector" at bounding box center [490, 29] width 36 height 9
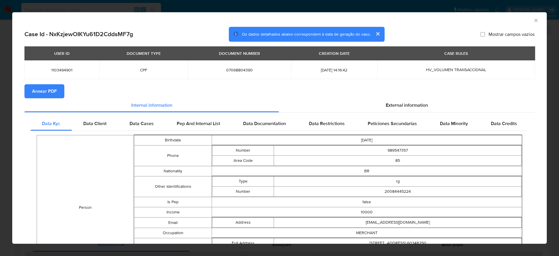
click at [41, 92] on span "Anexar PDF" at bounding box center [44, 91] width 25 height 13
click at [533, 20] on icon "Fechar a janela" at bounding box center [536, 20] width 6 height 6
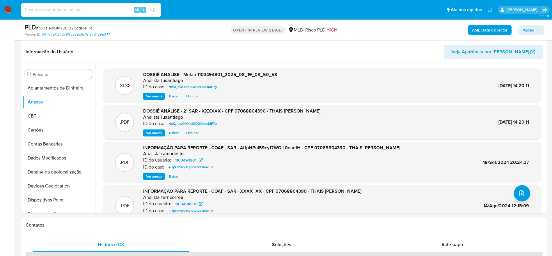
click at [531, 27] on span "Ações" at bounding box center [528, 29] width 11 height 9
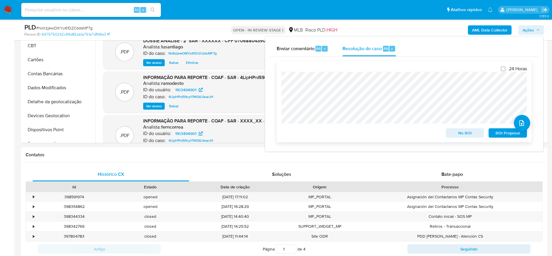
scroll to position [349, 0]
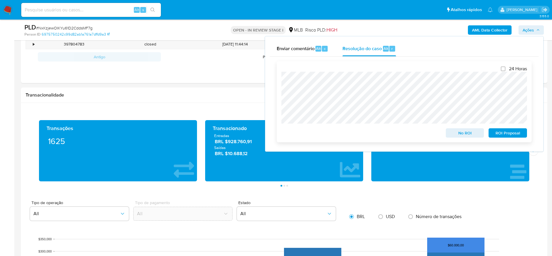
click at [509, 134] on span "ROI Proposal" at bounding box center [508, 133] width 30 height 8
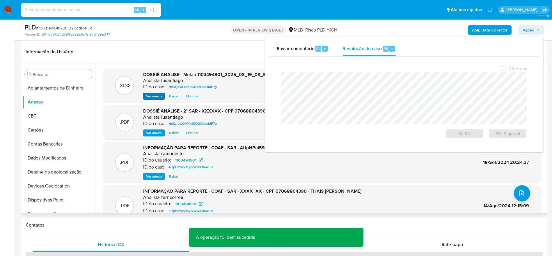
scroll to position [0, 0]
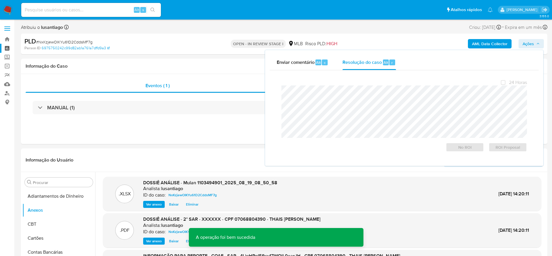
click at [5, 49] on link "Painel" at bounding box center [34, 48] width 69 height 9
